Goal: Task Accomplishment & Management: Manage account settings

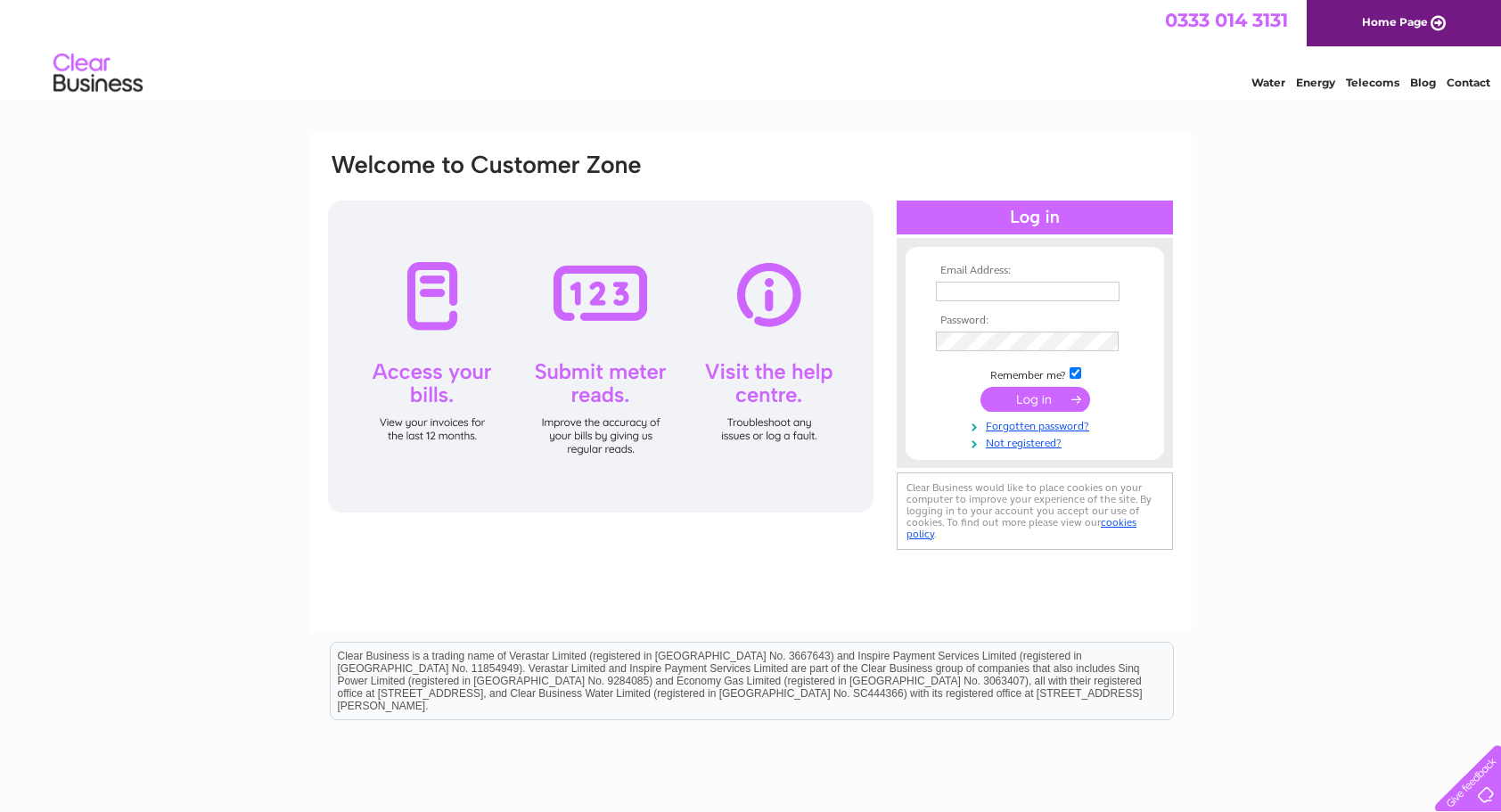
type input "daktipperhireltd@gmail.com"
click at [1052, 401] on input "submit" at bounding box center [1035, 399] width 110 height 25
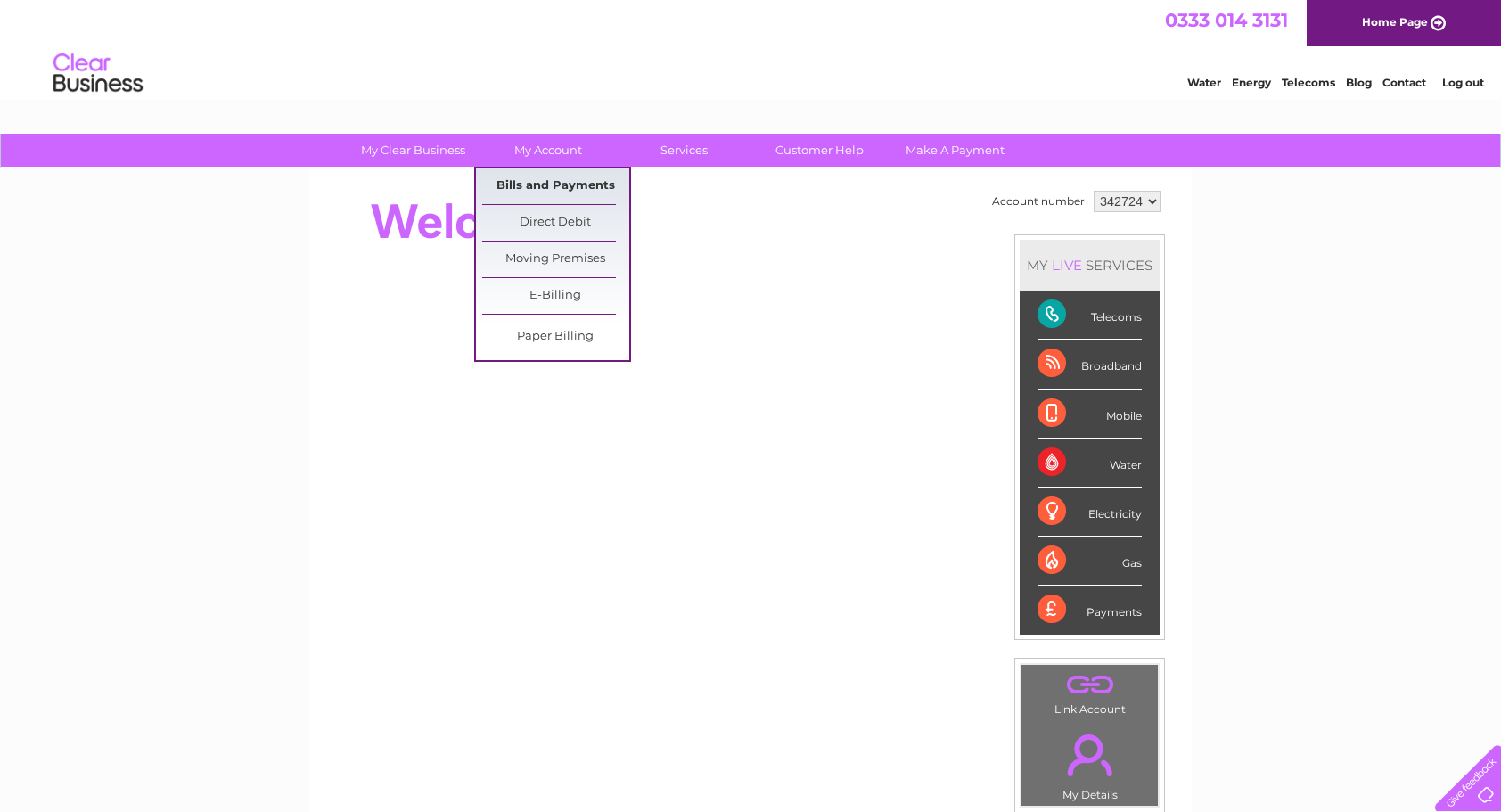
click at [541, 186] on link "Bills and Payments" at bounding box center [556, 186] width 147 height 35
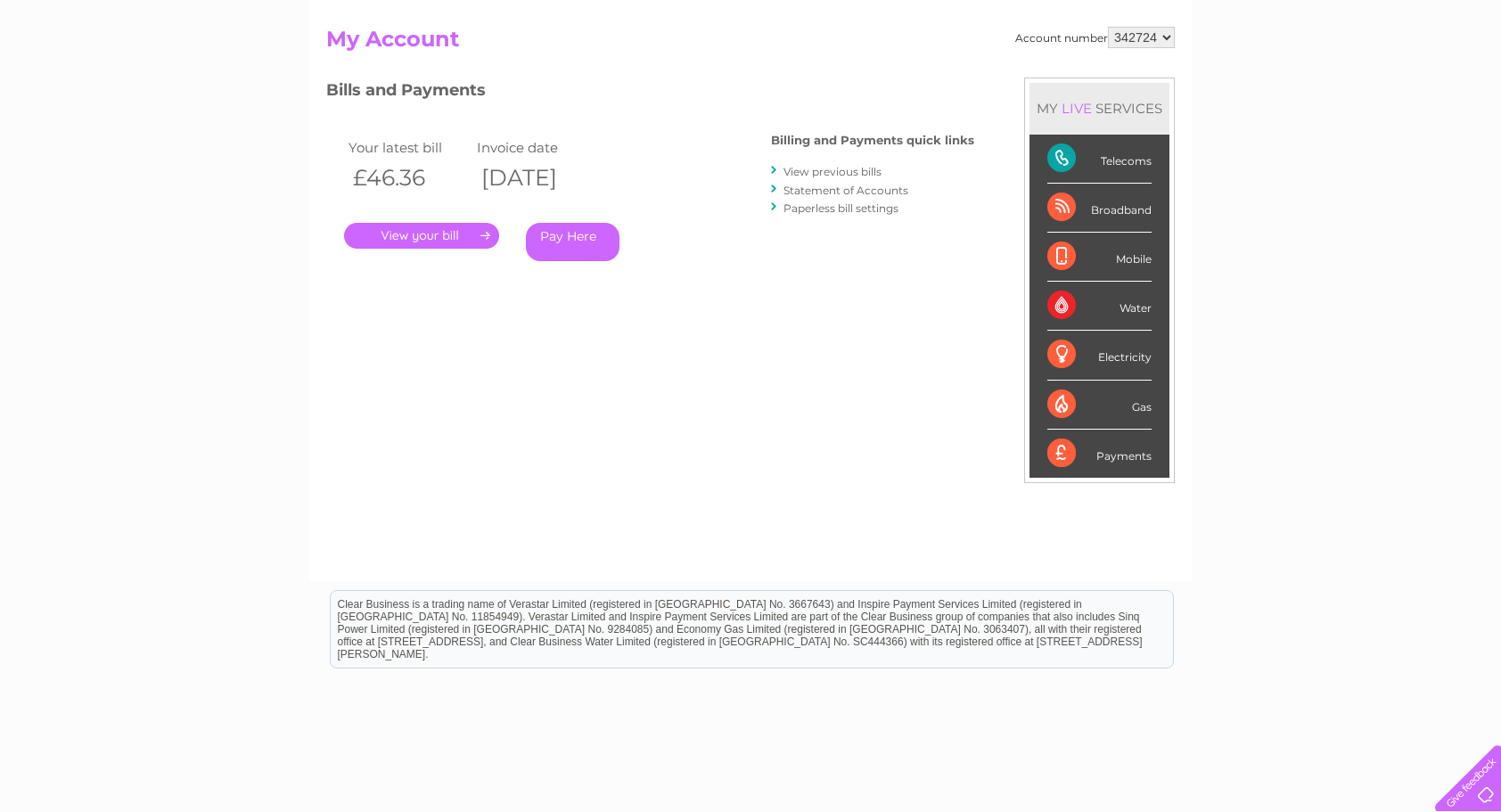
scroll to position [173, 0]
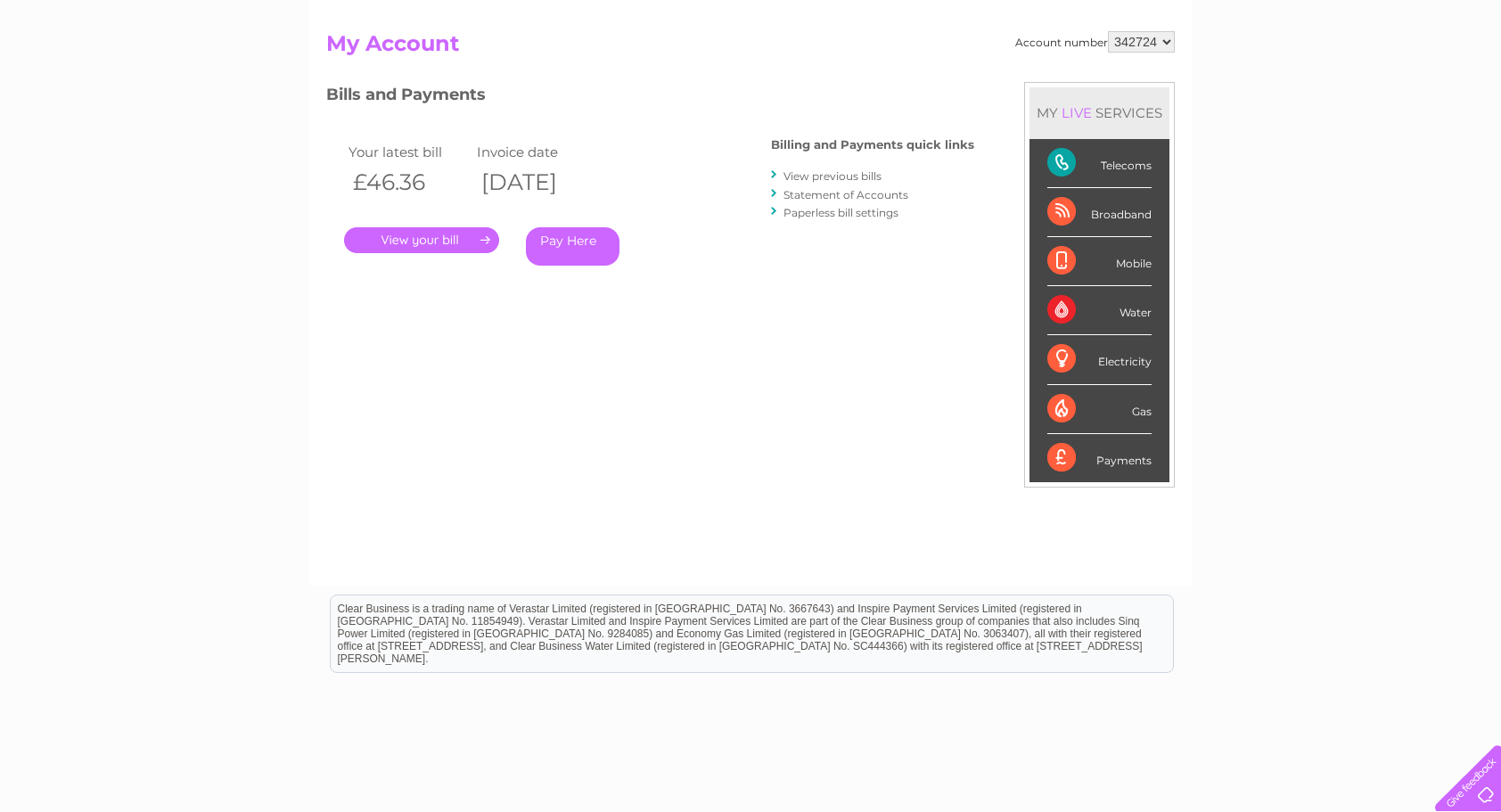
click at [448, 241] on link "." at bounding box center [422, 240] width 155 height 26
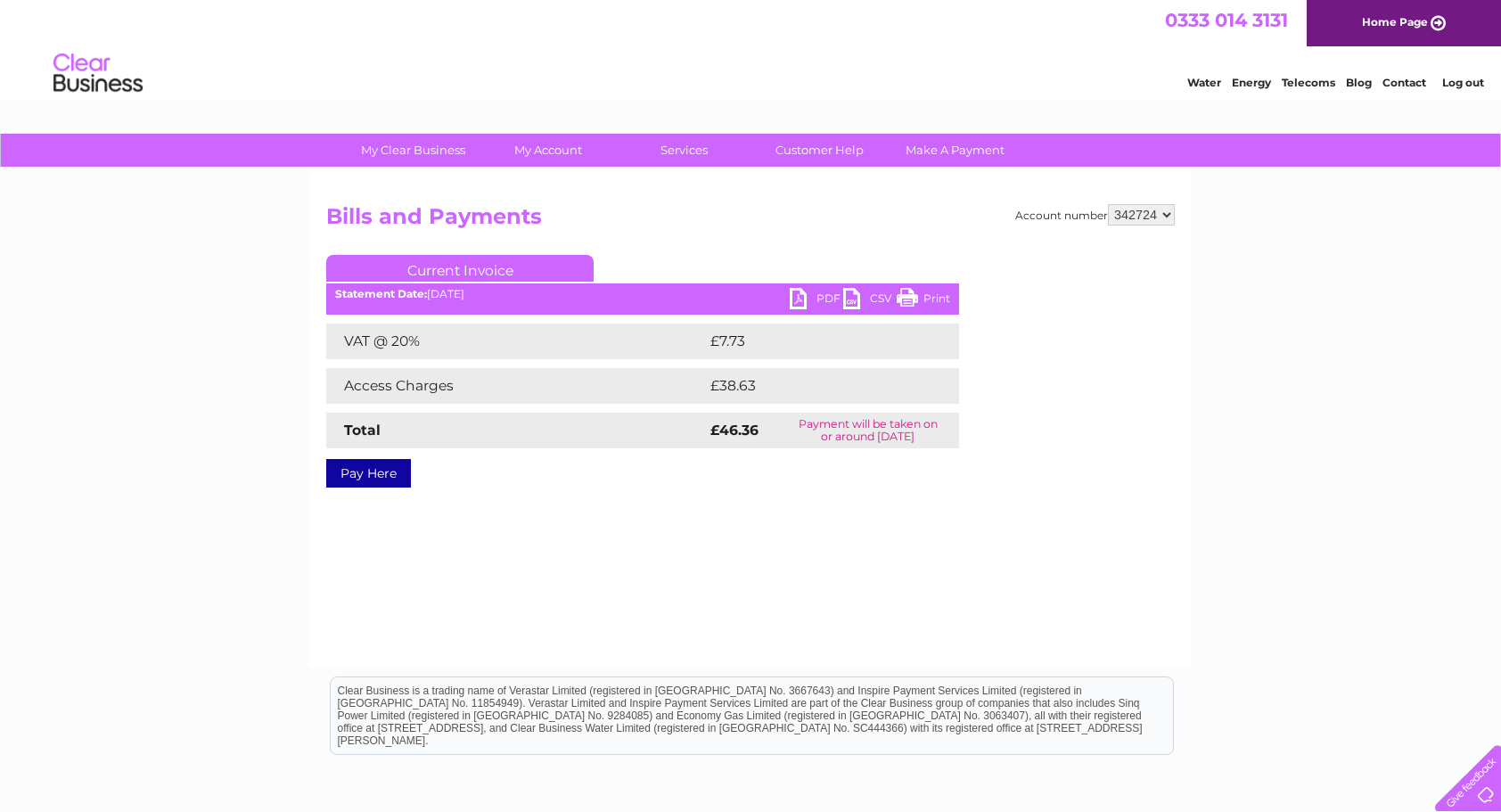
click at [797, 297] on link "PDF" at bounding box center [817, 300] width 54 height 26
